Goal: Task Accomplishment & Management: Manage account settings

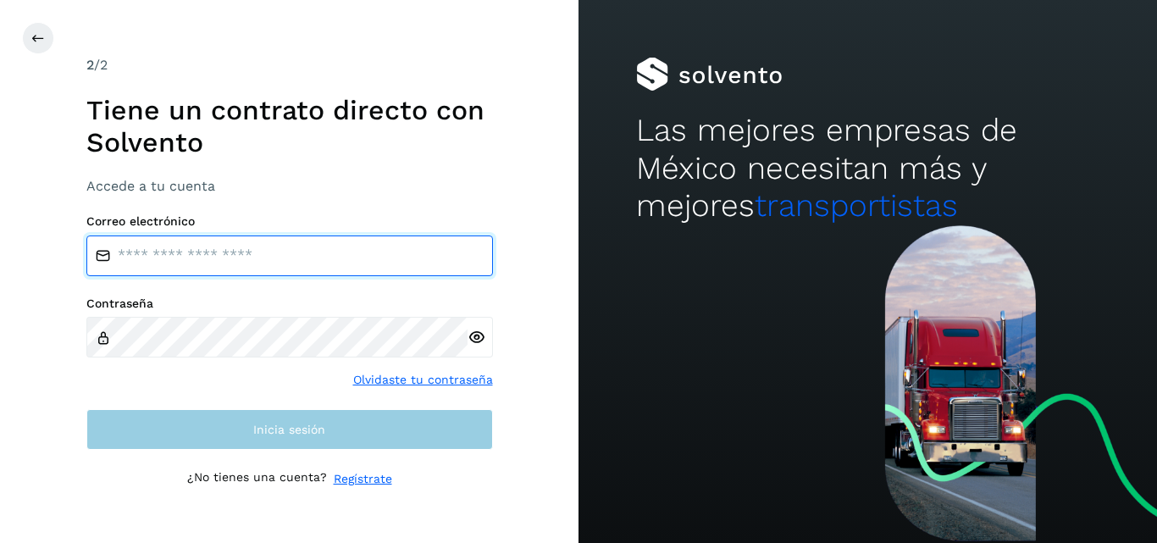
type input "**********"
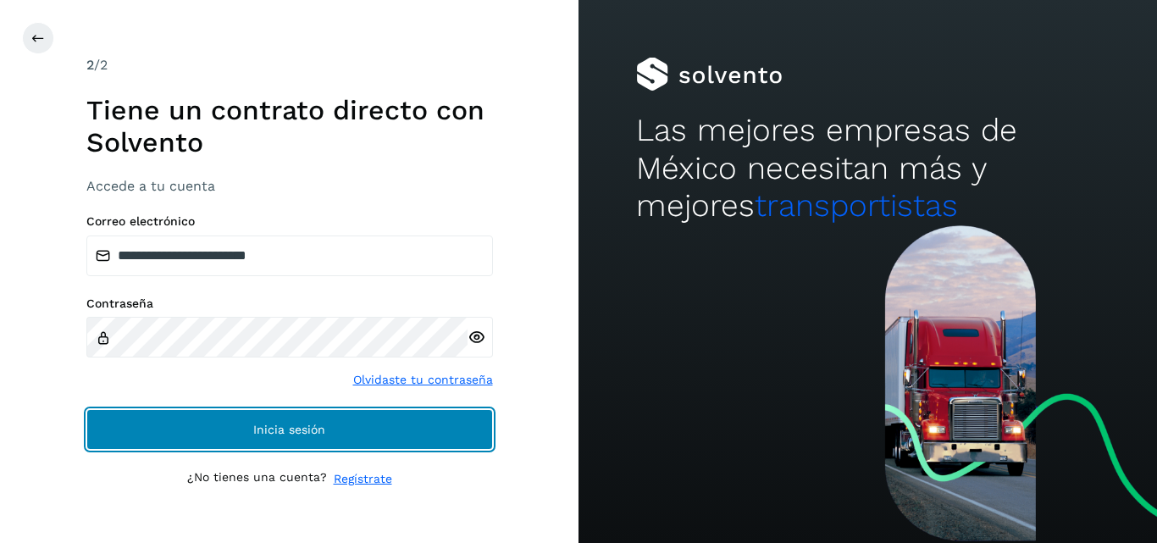
click at [225, 430] on button "Inicia sesión" at bounding box center [289, 429] width 407 height 41
click at [211, 418] on button "Inicia sesión" at bounding box center [289, 429] width 407 height 41
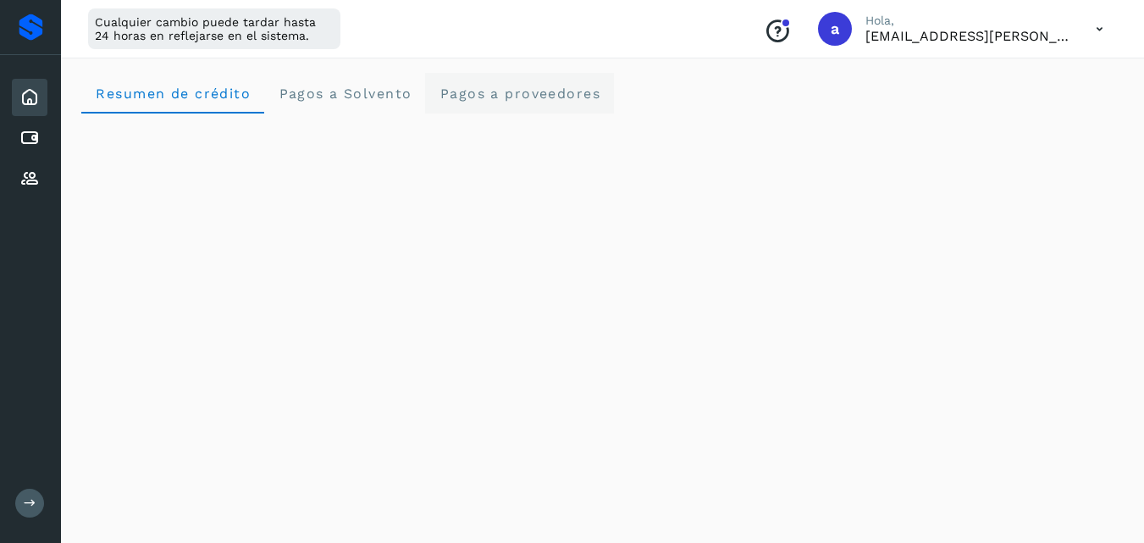
click at [487, 105] on proveedores "Pagos a proveedores" at bounding box center [519, 93] width 189 height 41
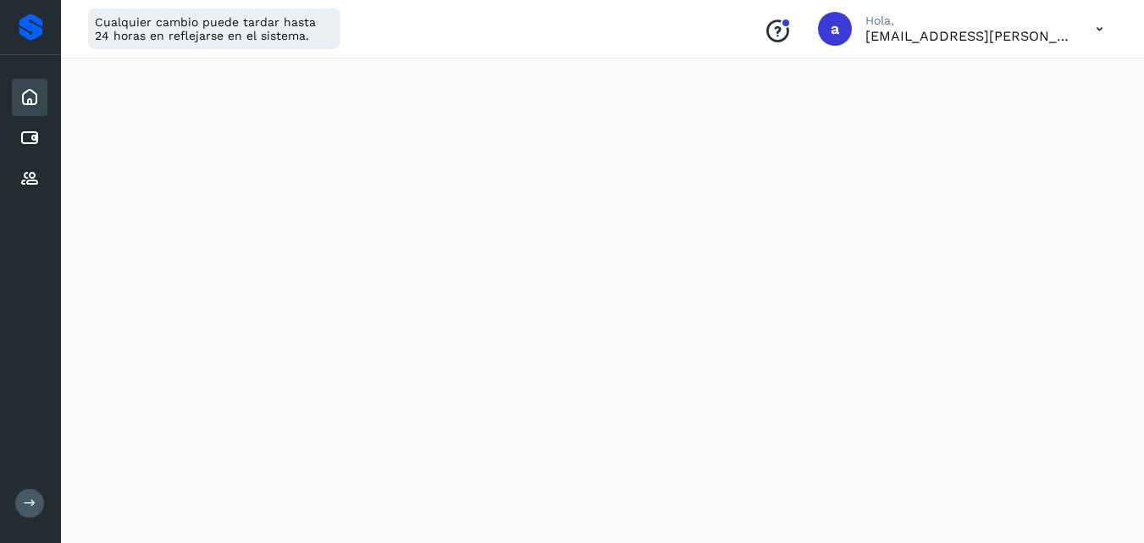
scroll to position [1101, 0]
click at [1099, 34] on icon at bounding box center [1100, 29] width 35 height 35
click at [968, 116] on div "Cerrar sesión" at bounding box center [1016, 109] width 202 height 32
